Goal: Navigation & Orientation: Find specific page/section

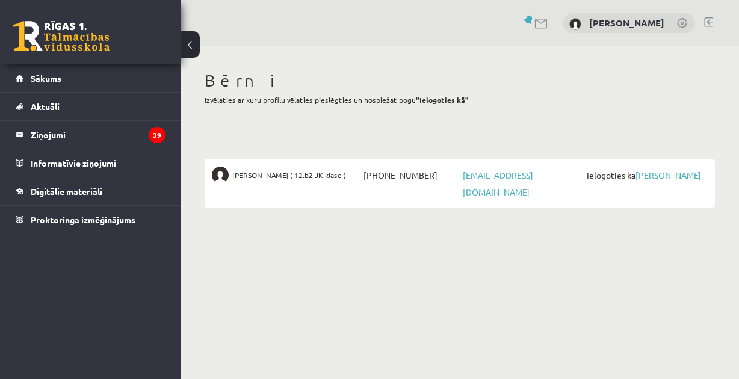
click at [676, 169] on span "Ielogoties kā [PERSON_NAME]" at bounding box center [646, 175] width 124 height 17
click at [670, 179] on link "[PERSON_NAME]" at bounding box center [669, 175] width 66 height 11
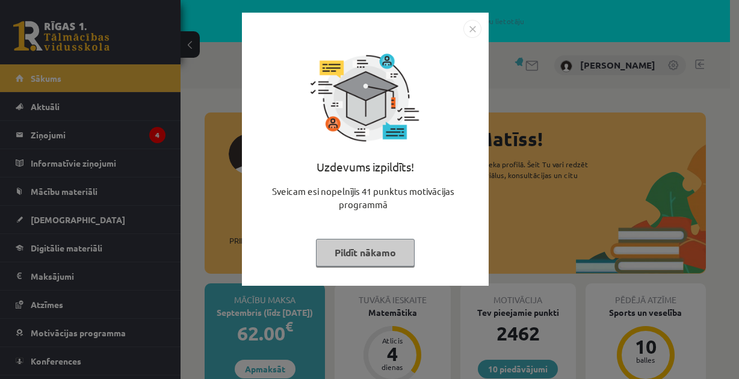
click at [467, 30] on img "Close" at bounding box center [473, 29] width 18 height 18
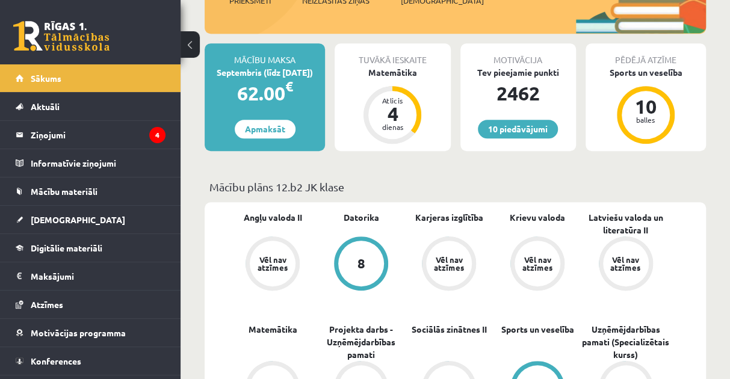
scroll to position [241, 0]
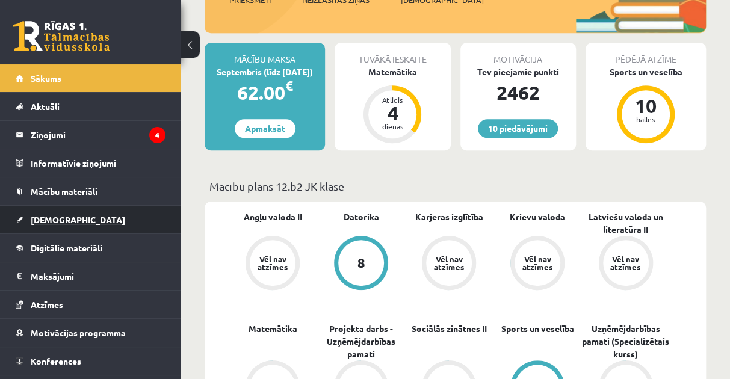
click at [50, 222] on span "[DEMOGRAPHIC_DATA]" at bounding box center [78, 219] width 95 height 11
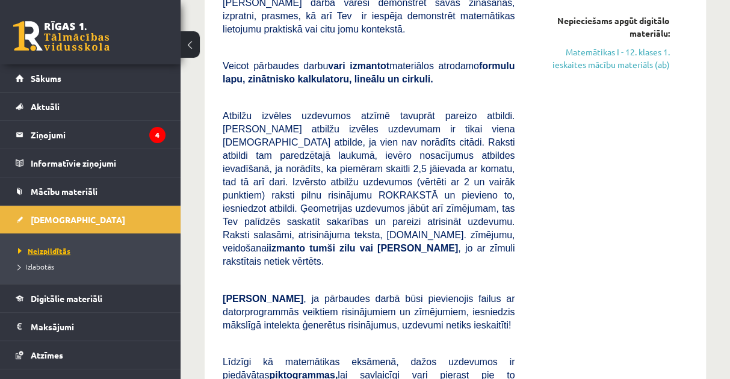
click at [53, 252] on span "Neizpildītās" at bounding box center [44, 251] width 52 height 10
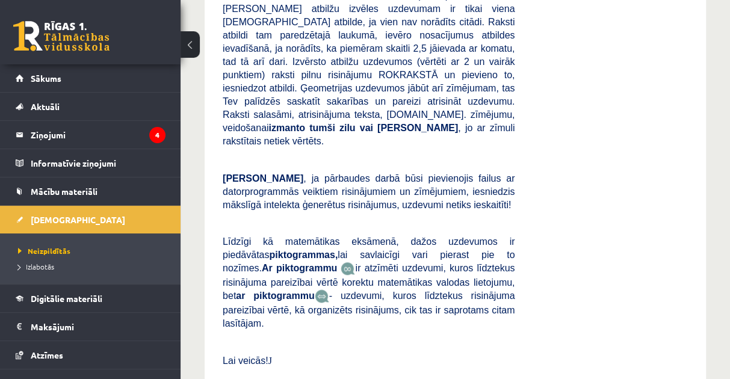
scroll to position [120, 0]
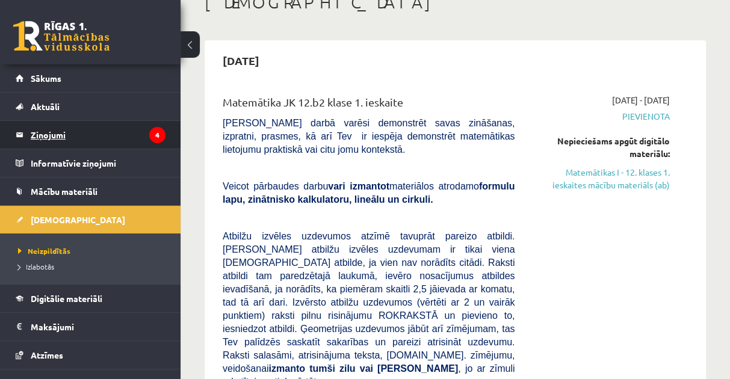
click at [51, 131] on legend "Ziņojumi 4" at bounding box center [98, 135] width 135 height 28
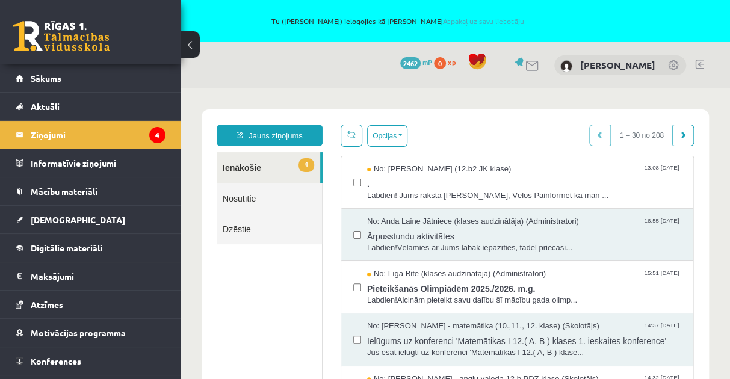
click at [701, 62] on link at bounding box center [699, 65] width 9 height 10
